Goal: Use online tool/utility: Utilize a website feature to perform a specific function

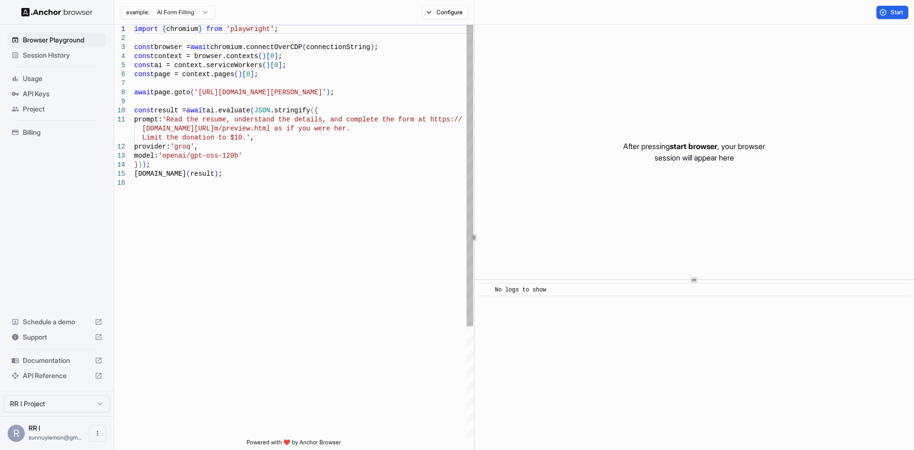
click at [387, 101] on div "import { chromium } from 'playwright' ; const browser = await chromium.connectO…" at bounding box center [303, 308] width 339 height 567
type textarea "**********"
click at [352, 152] on div "import { chromium } from 'playwright' ; const browser = await chromium.connectO…" at bounding box center [303, 308] width 339 height 567
click at [316, 196] on div "import { chromium } from 'playwright' ; const browser = await chromium.connectO…" at bounding box center [303, 308] width 339 height 567
click at [82, 405] on html "Browser Playground Session History Usage API Keys Project Billing Schedule a de…" at bounding box center [457, 225] width 914 height 450
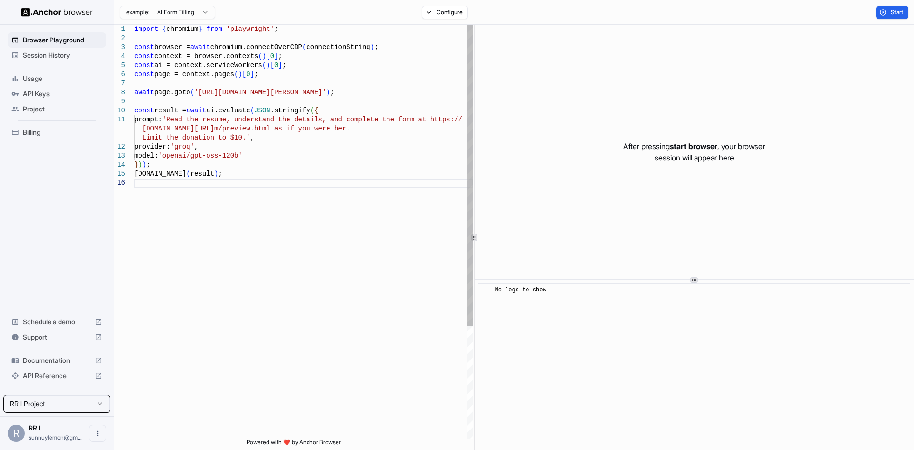
click at [251, 368] on html "Browser Playground Session History Usage API Keys Project Billing Schedule a de…" at bounding box center [457, 225] width 914 height 450
click at [218, 287] on div "import { chromium } from 'playwright' ; const browser = await chromium.connectO…" at bounding box center [303, 308] width 339 height 567
click at [50, 219] on div "Browser Playground Session History Usage API Keys Project Billing Schedule a de…" at bounding box center [57, 208] width 114 height 366
